Goal: Information Seeking & Learning: Find specific fact

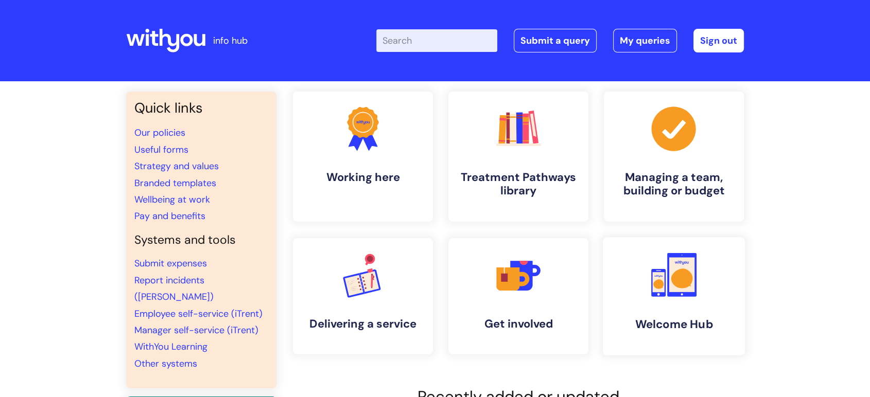
drag, startPoint x: 668, startPoint y: 285, endPoint x: 667, endPoint y: 279, distance: 5.7
click at [668, 285] on icon at bounding box center [681, 275] width 29 height 44
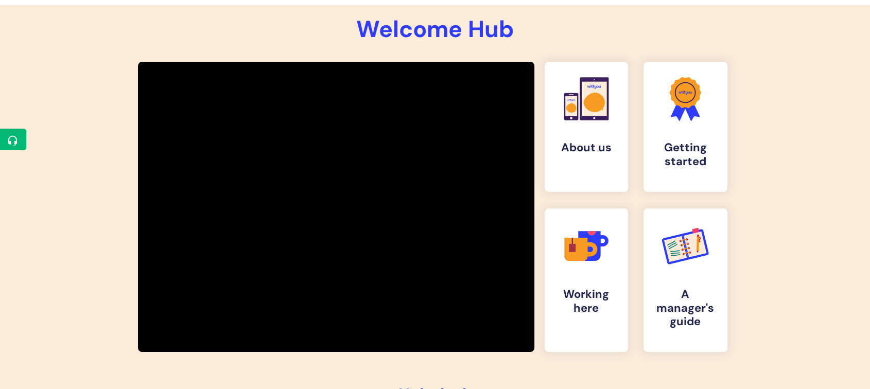
scroll to position [114, 0]
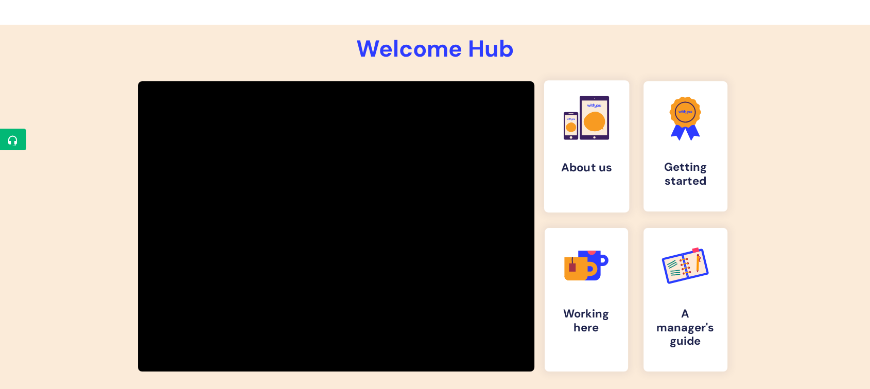
click at [584, 153] on link ".cls-1{fill:#f89b22;}.cls-1,.cls-2,.cls-3,.cls-4{stroke-width:0px;}.cls-2{fill:…" at bounding box center [586, 146] width 85 height 132
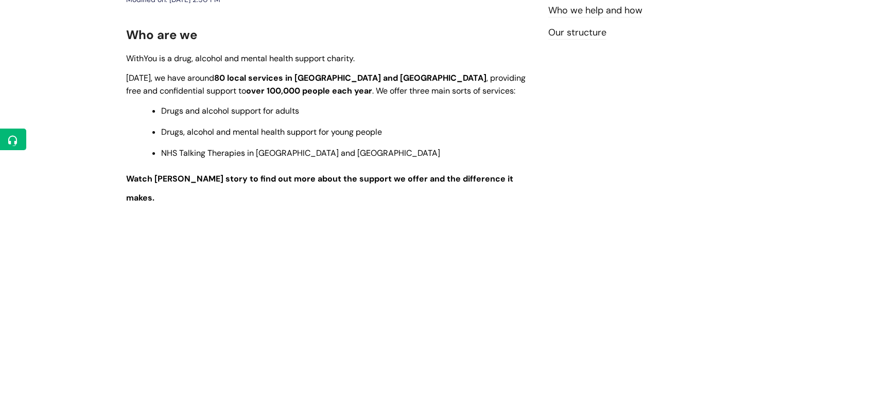
scroll to position [114, 0]
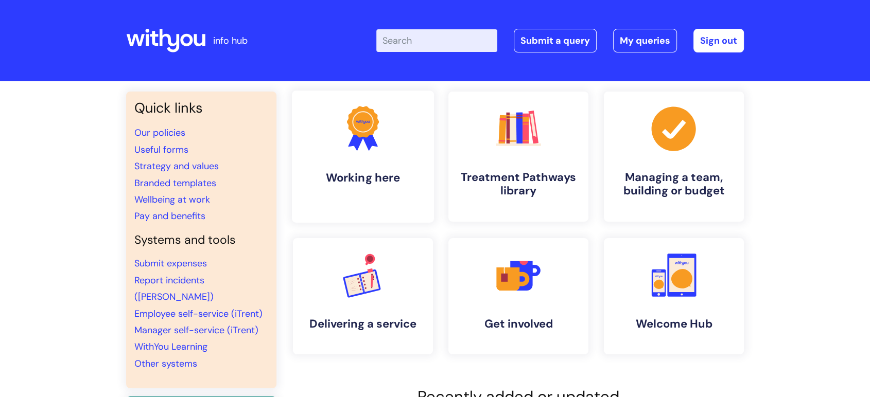
click at [371, 142] on icon at bounding box center [368, 140] width 17 height 22
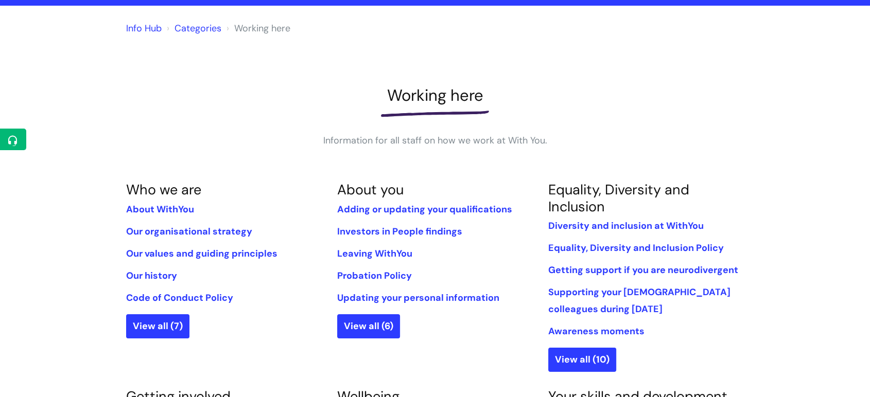
scroll to position [57, 0]
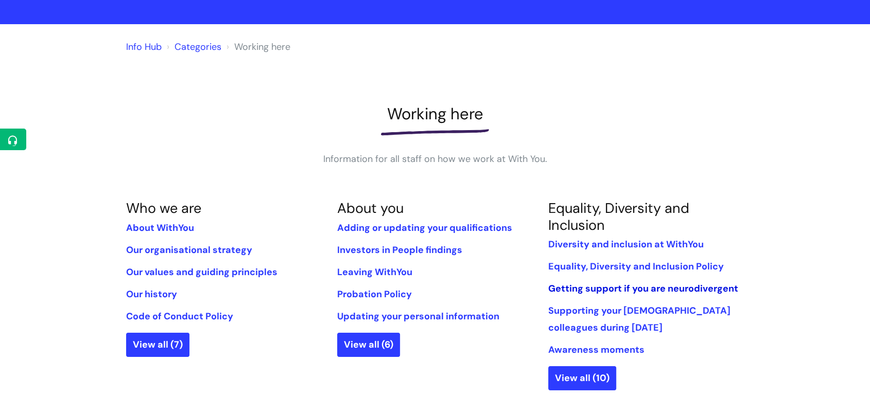
click at [627, 285] on link "Getting support if you are neurodivergent" at bounding box center [643, 289] width 190 height 12
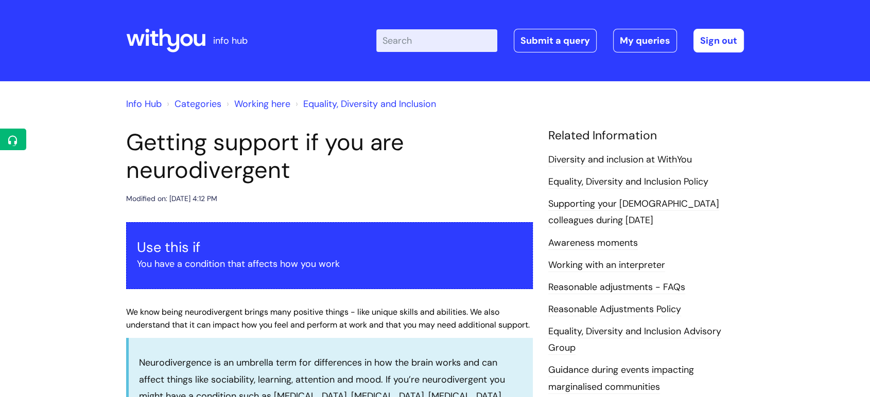
click at [133, 142] on h1 "Getting support if you are neurodivergent" at bounding box center [329, 157] width 407 height 56
click at [128, 142] on h1 "Getting support if you are neurodivergent" at bounding box center [329, 157] width 407 height 56
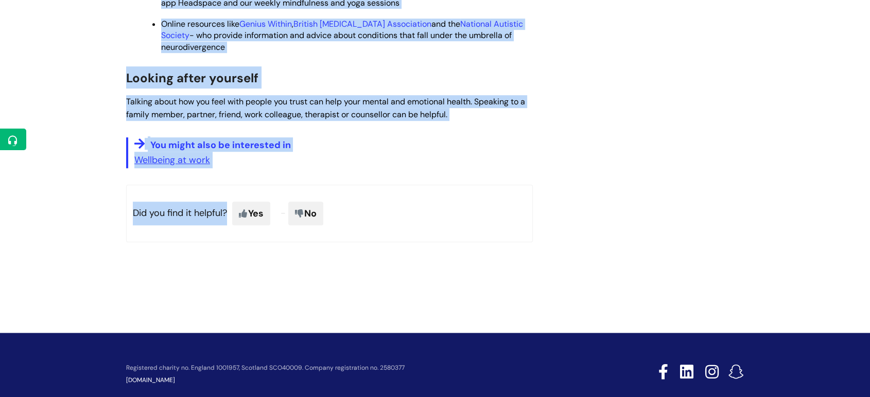
scroll to position [542, 0]
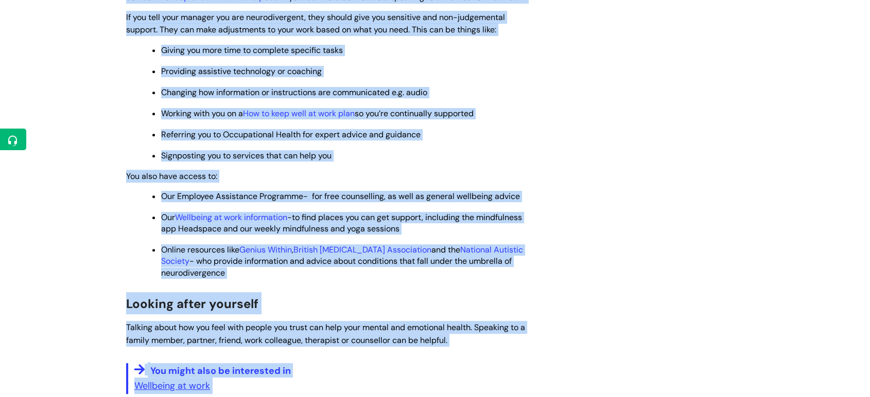
copy div "Loremip dolorsi am con adi elitseddoeiusm Temporin ut: Lab, 86 Etd, 9860 ma 9:5…"
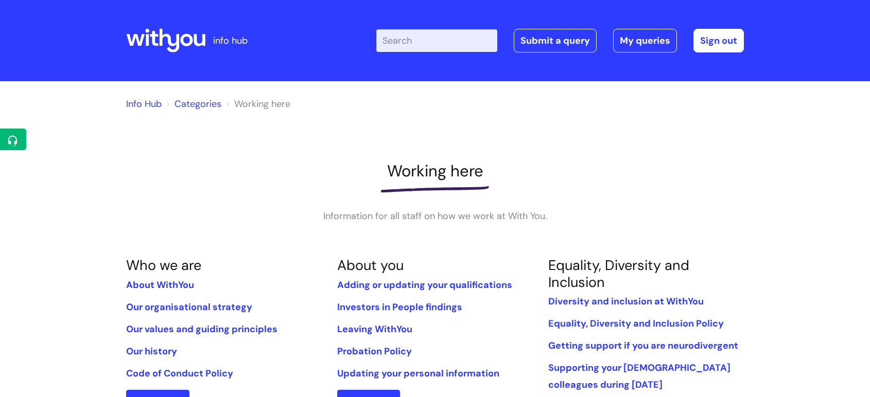
scroll to position [57, 0]
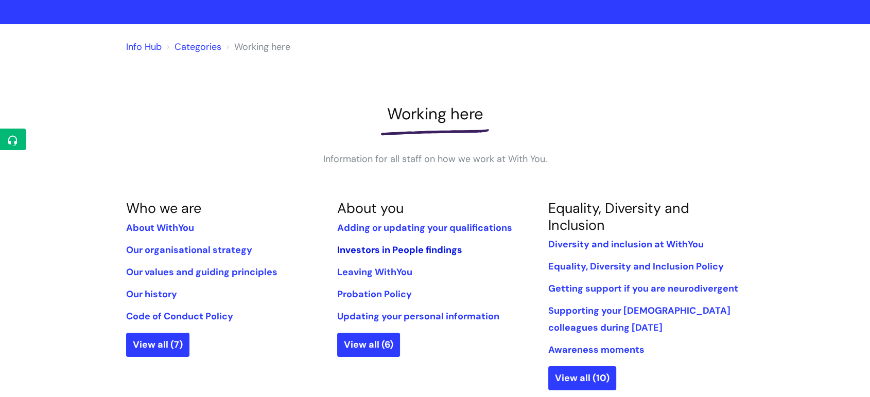
click at [417, 252] on link "Investors in People findings" at bounding box center [399, 250] width 125 height 12
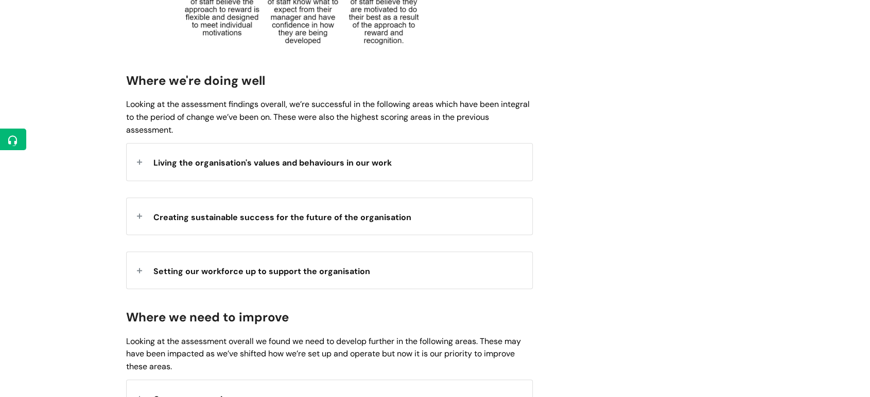
scroll to position [1144, 0]
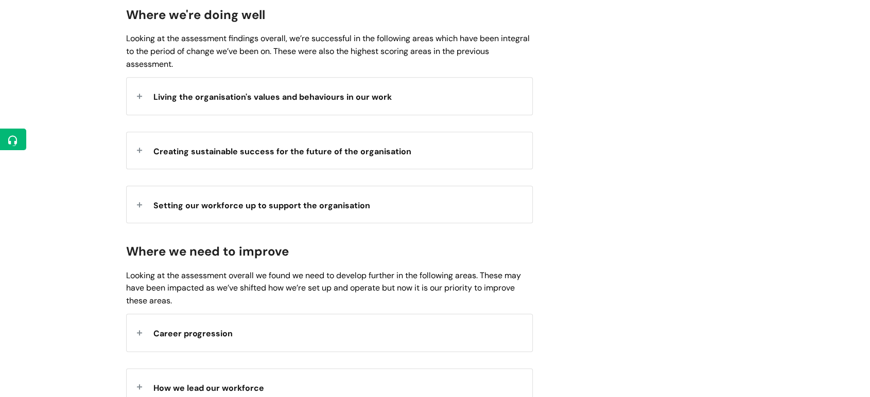
click at [279, 100] on span "Living the organisation's values and behaviours in our work" at bounding box center [272, 97] width 238 height 11
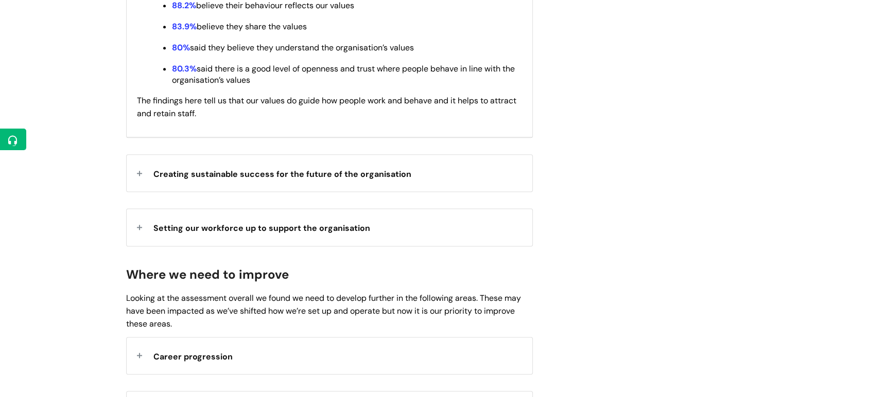
scroll to position [1315, 0]
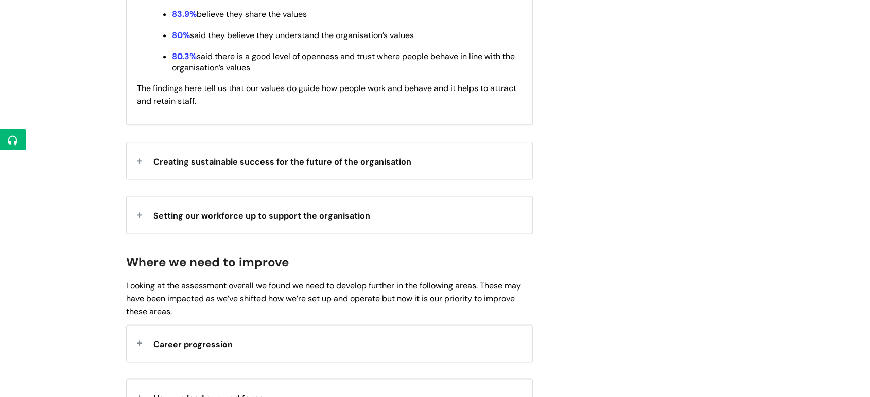
click at [289, 166] on span "Creating sustainable success for the future of the organisation" at bounding box center [282, 162] width 258 height 11
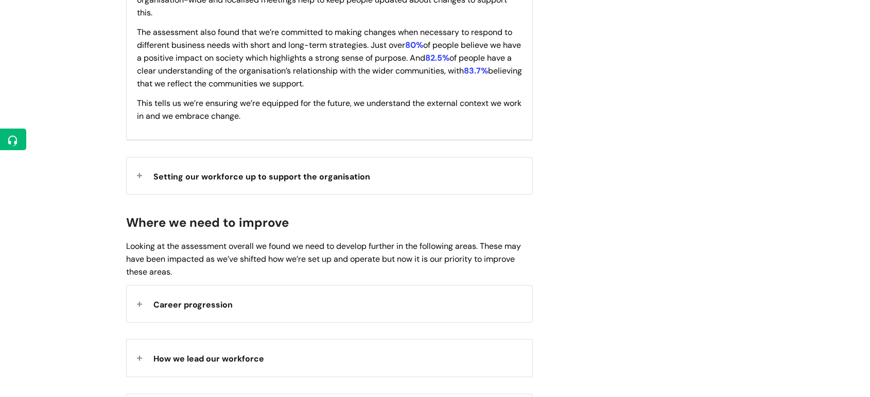
scroll to position [1544, 0]
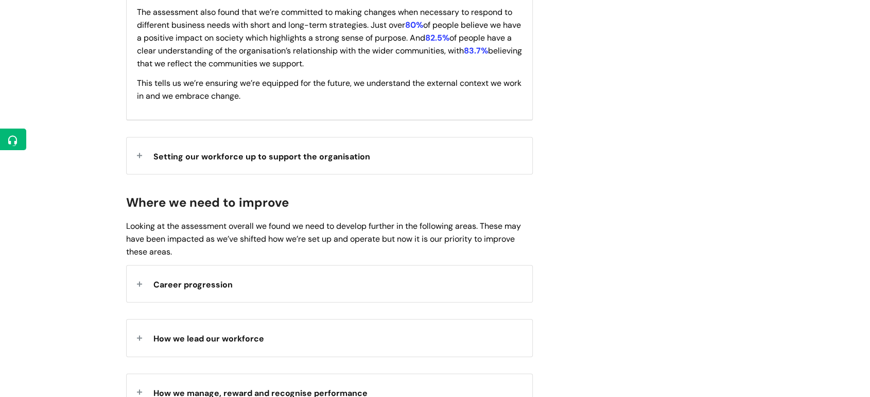
click at [287, 162] on span "Setting our workforce up to support the organisation" at bounding box center [261, 156] width 217 height 11
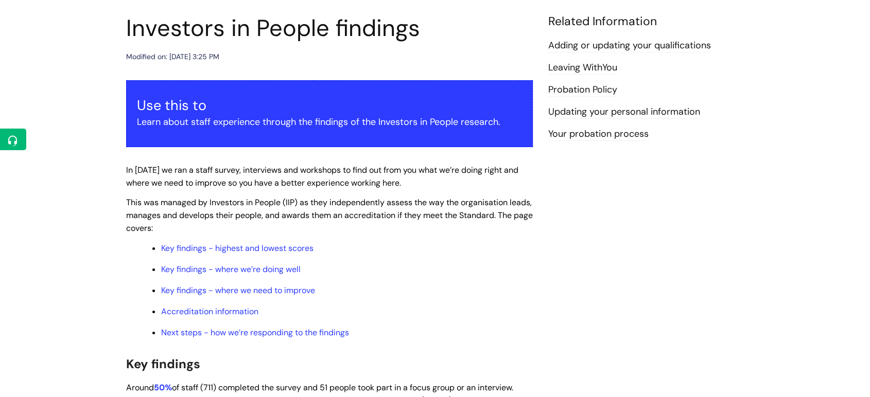
scroll to position [0, 0]
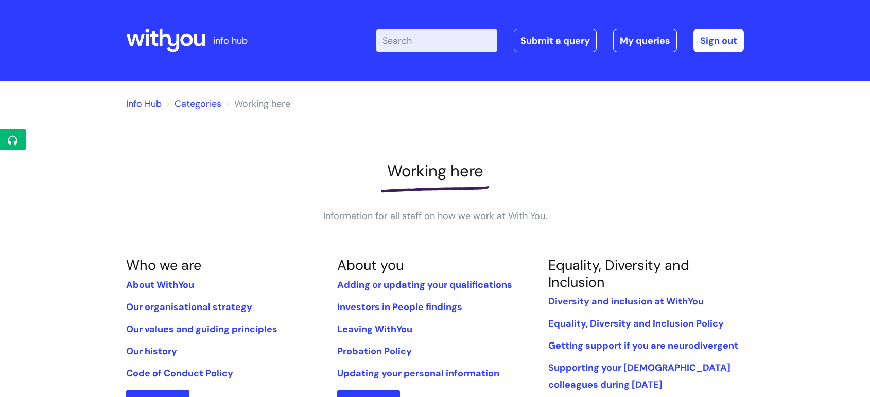
scroll to position [57, 0]
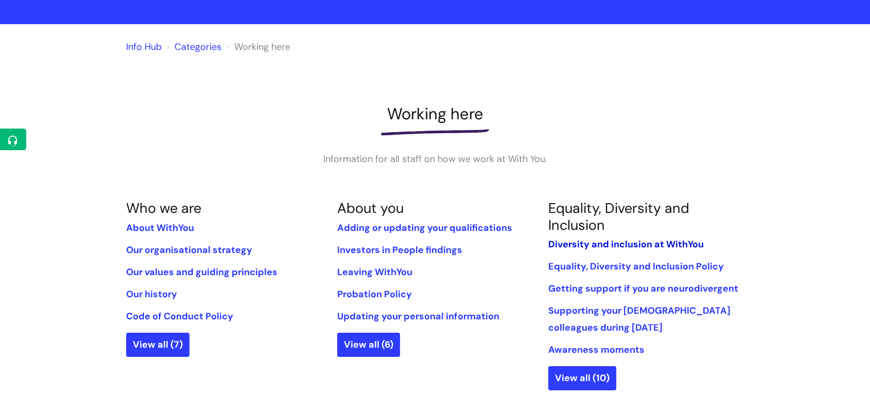
click at [655, 239] on link "Diversity and inclusion at WithYou" at bounding box center [625, 244] width 155 height 12
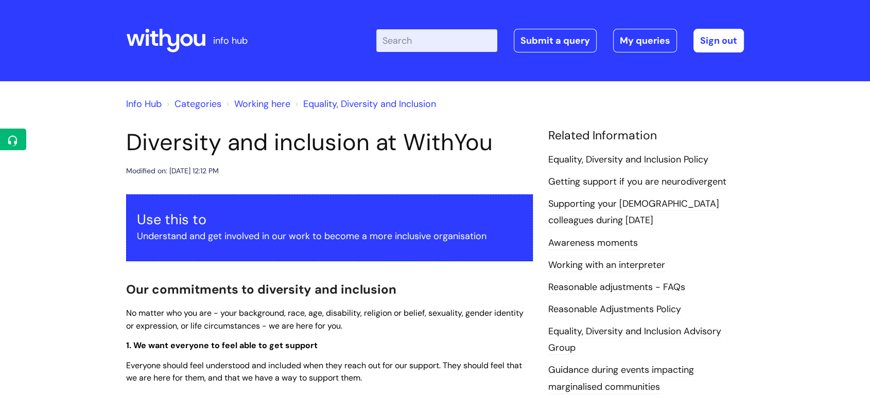
click at [445, 43] on input "Enter your search term here..." at bounding box center [436, 40] width 121 height 23
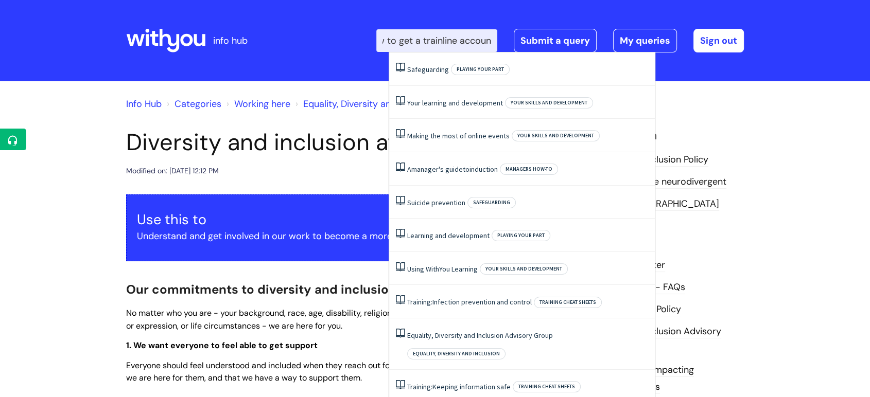
scroll to position [0, 31]
type input "How to get a trainline account"
click button "Search" at bounding box center [0, 0] width 0 height 0
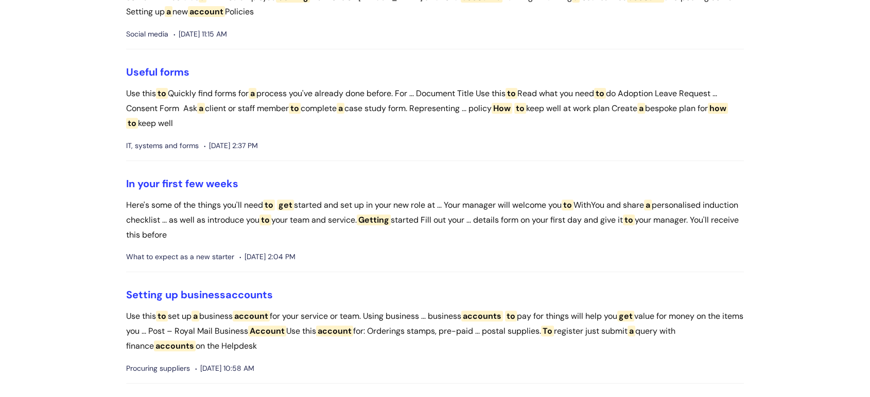
scroll to position [286, 0]
